Goal: Task Accomplishment & Management: Use online tool/utility

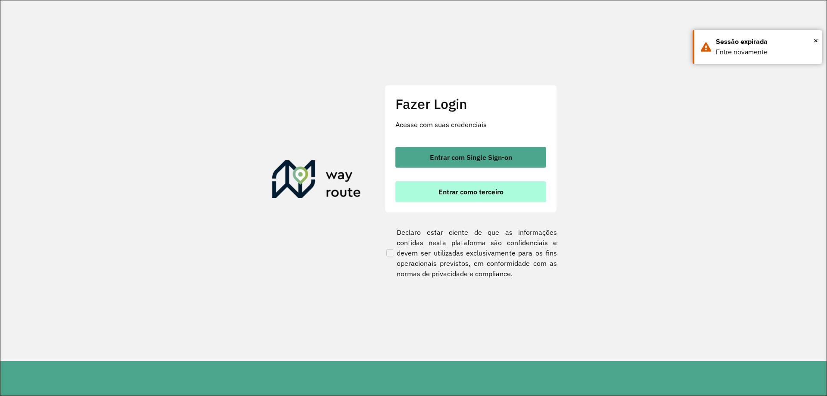
click at [483, 197] on button "Entrar como terceiro" at bounding box center [470, 191] width 151 height 21
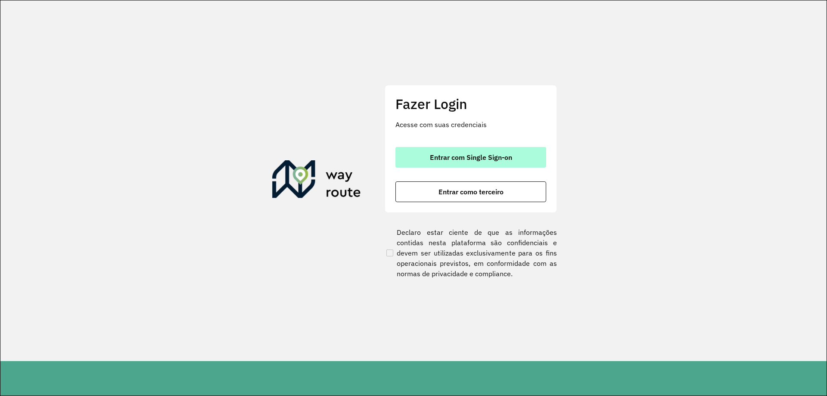
click at [503, 154] on span "Entrar com Single Sign-on" at bounding box center [471, 157] width 82 height 7
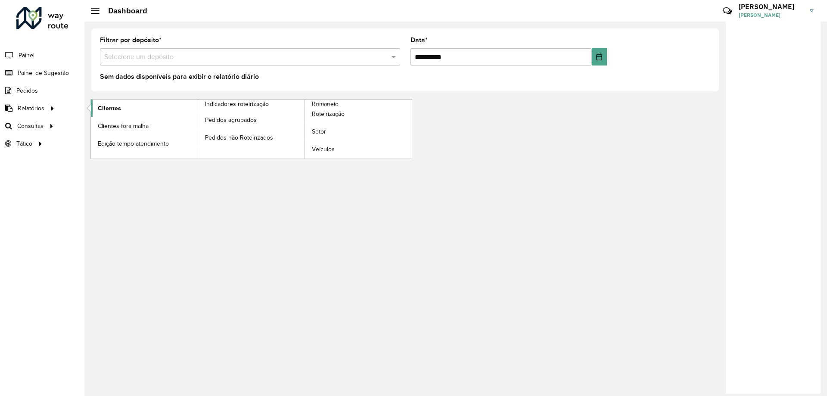
click at [132, 111] on link "Clientes" at bounding box center [144, 108] width 107 height 17
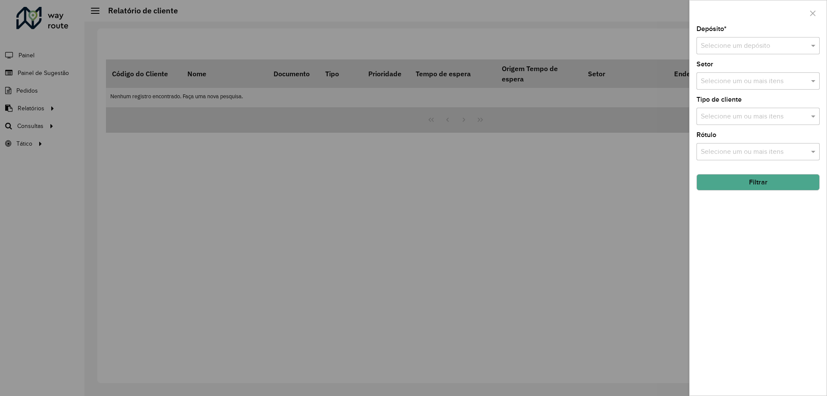
click at [756, 50] on input "text" at bounding box center [749, 46] width 97 height 10
click at [730, 83] on span "CDD Foz do Iguaçu" at bounding box center [729, 84] width 59 height 7
click at [755, 186] on button "Filtrar" at bounding box center [758, 182] width 123 height 16
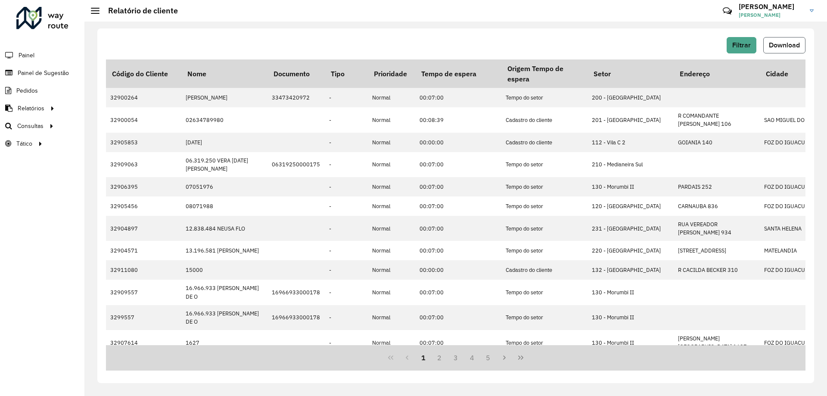
click at [779, 47] on span "Download" at bounding box center [784, 44] width 31 height 7
click at [100, 124] on span "Roteirização" at bounding box center [115, 125] width 35 height 9
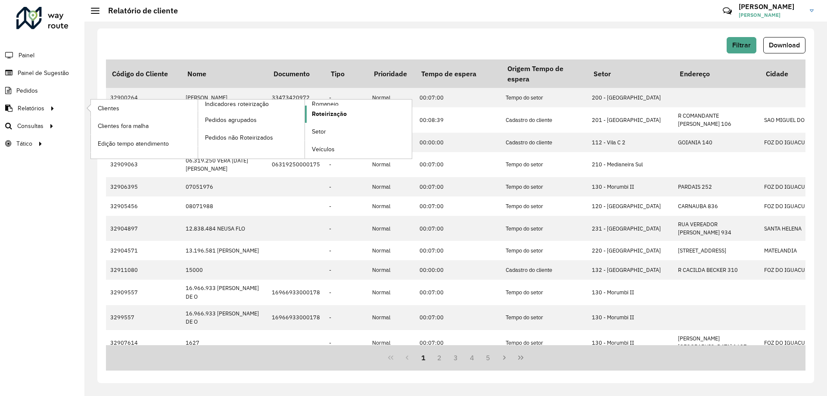
click at [326, 115] on span "Roteirização" at bounding box center [329, 113] width 35 height 9
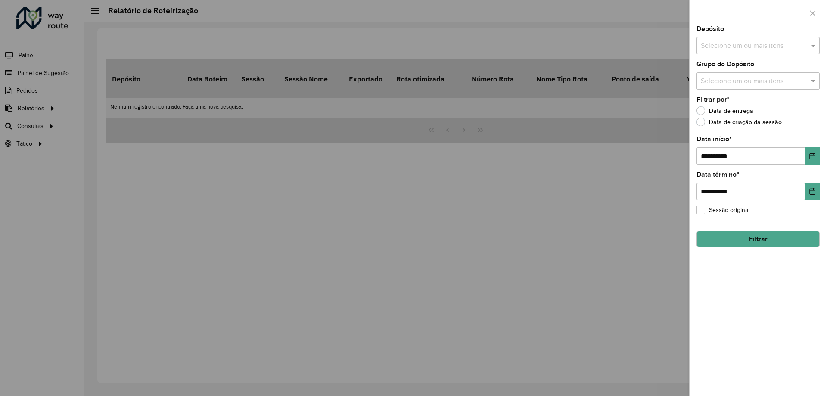
click at [420, 196] on div at bounding box center [413, 198] width 827 height 396
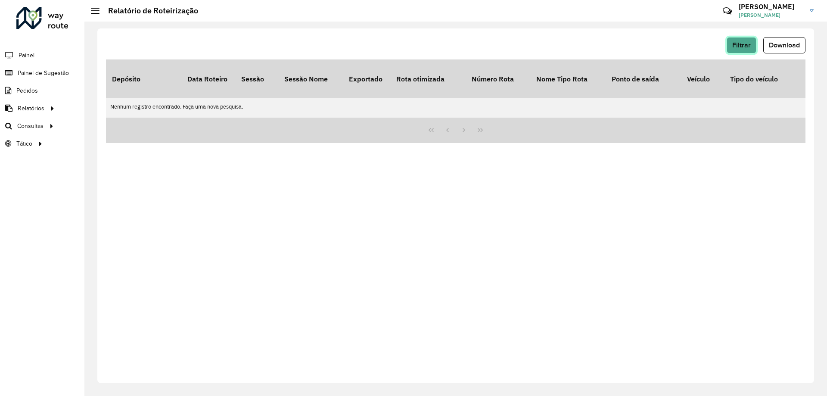
click at [739, 46] on span "Filtrar" at bounding box center [741, 44] width 19 height 7
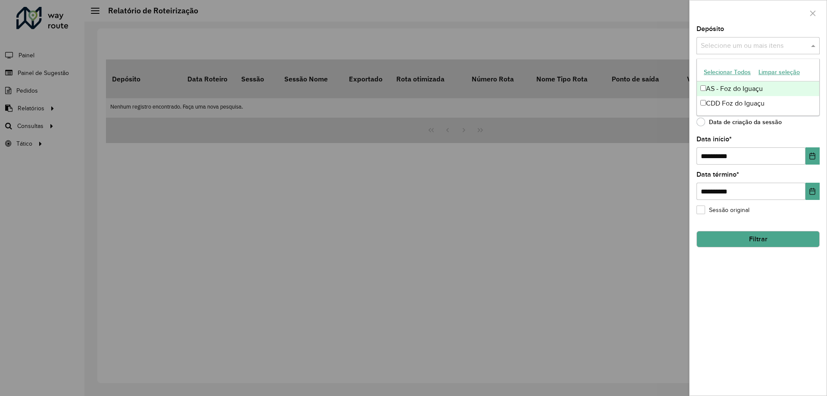
click at [735, 41] on input "text" at bounding box center [754, 46] width 110 height 10
click at [724, 98] on div "CDD Foz do Iguaçu" at bounding box center [758, 103] width 122 height 15
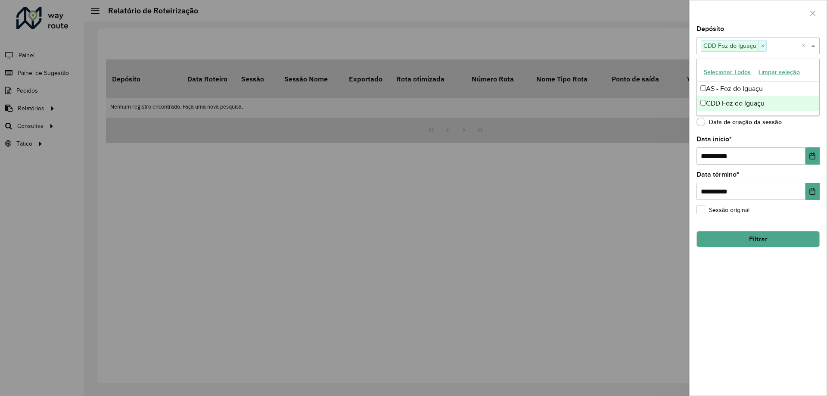
click at [792, 137] on div "**********" at bounding box center [758, 150] width 123 height 28
click at [757, 239] on button "Filtrar" at bounding box center [758, 239] width 123 height 16
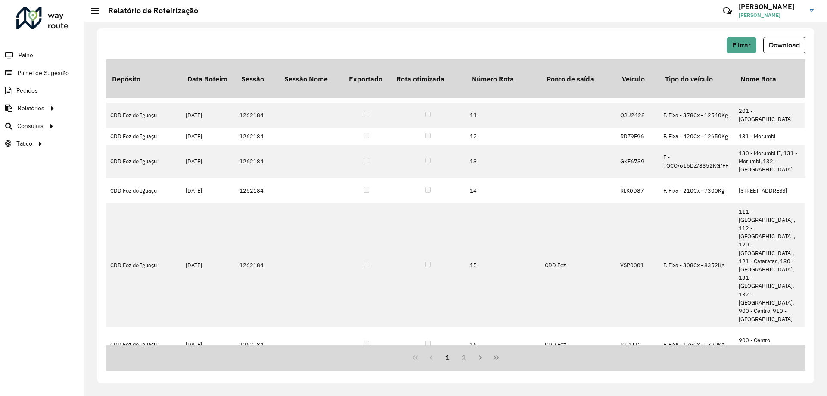
scroll to position [389, 65]
drag, startPoint x: 266, startPoint y: 251, endPoint x: 239, endPoint y: 250, distance: 27.2
click at [239, 360] on td "1262184" at bounding box center [256, 368] width 43 height 17
copy td "1262184"
drag, startPoint x: 43, startPoint y: 223, endPoint x: 73, endPoint y: 90, distance: 136.5
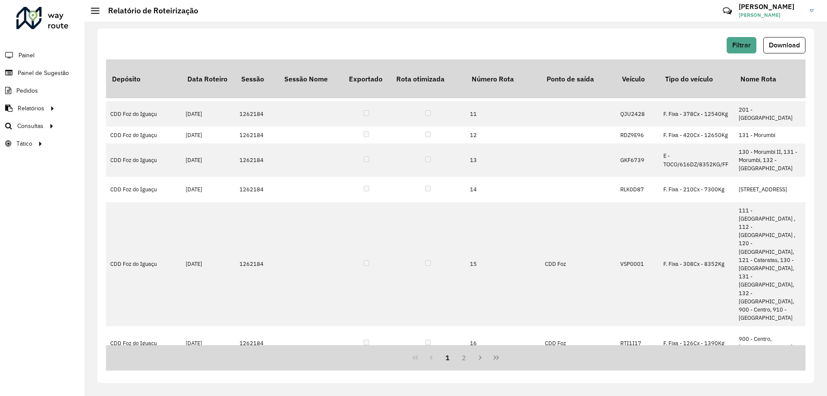
click at [43, 223] on div "Roteirizador AmbevTech Painel Painel de Sugestão Pedidos Relatórios Clientes Cl…" at bounding box center [42, 198] width 84 height 396
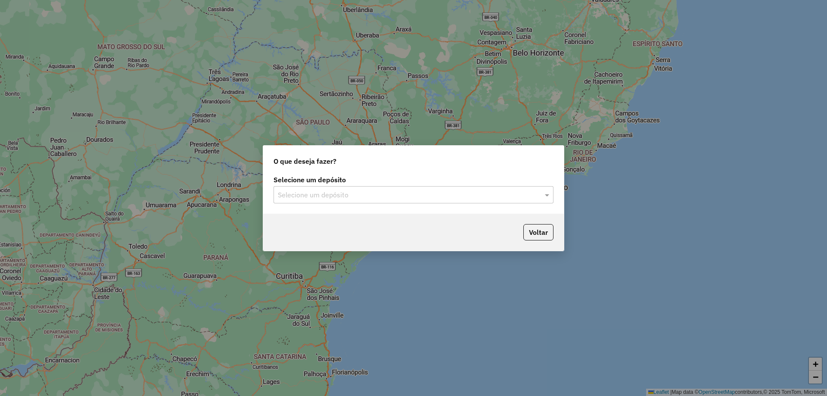
click at [345, 190] on input "text" at bounding box center [405, 195] width 254 height 10
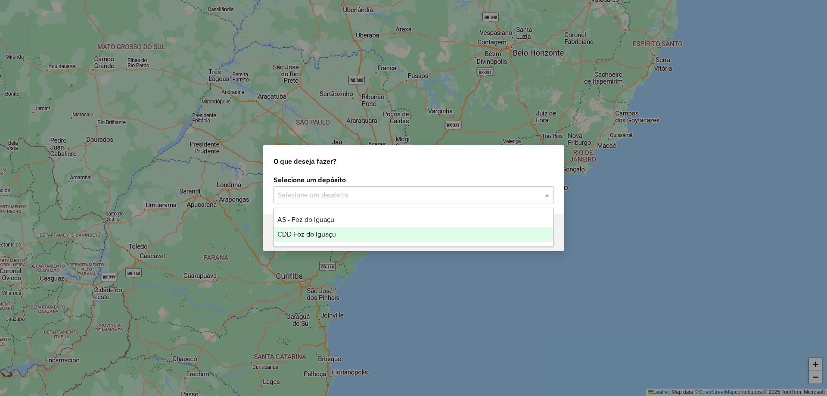
click at [329, 229] on div "CDD Foz do Iguaçu" at bounding box center [413, 234] width 279 height 15
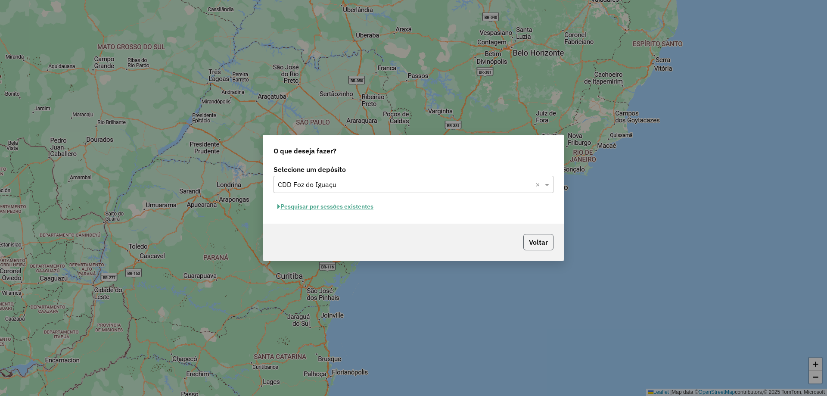
click at [530, 242] on button "Voltar" at bounding box center [538, 242] width 30 height 16
